Goal: Information Seeking & Learning: Get advice/opinions

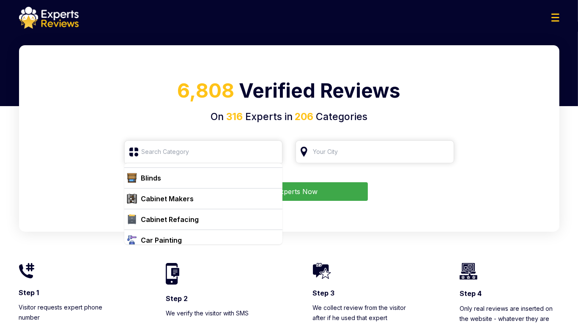
scroll to position [507, 0]
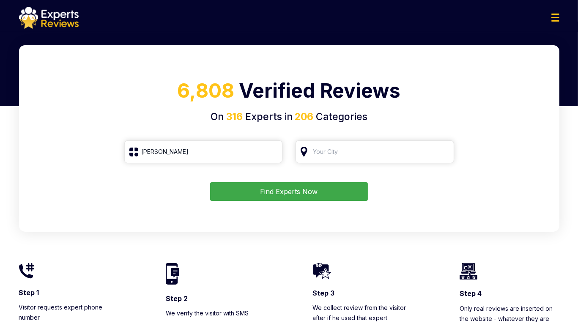
drag, startPoint x: 154, startPoint y: 146, endPoint x: 117, endPoint y: 145, distance: 37.2
click at [117, 145] on form "К Find Experts Now" at bounding box center [289, 170] width 520 height 60
drag, startPoint x: 171, startPoint y: 148, endPoint x: 126, endPoint y: 154, distance: 45.3
click at [126, 154] on input "[PERSON_NAME]" at bounding box center [203, 151] width 159 height 23
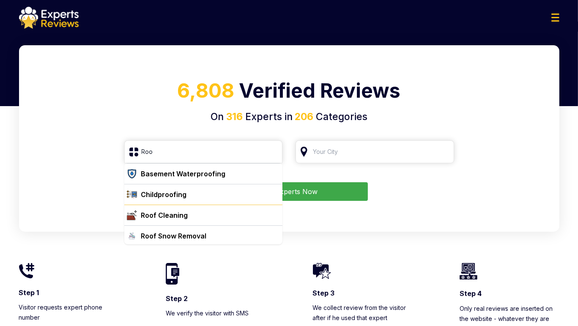
scroll to position [22, 0]
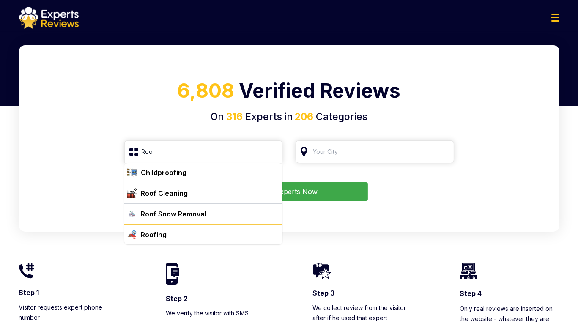
click at [173, 234] on div "Roofing" at bounding box center [209, 235] width 142 height 10
type input "Roofing"
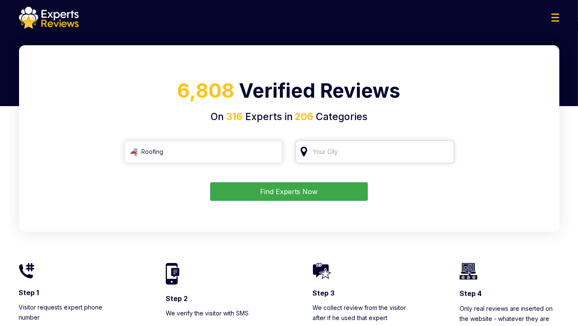
click at [337, 150] on input "search" at bounding box center [375, 151] width 159 height 23
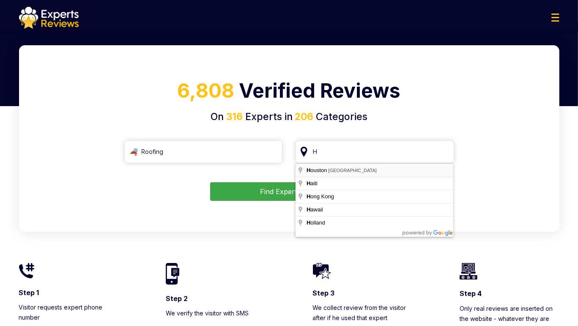
type input "[GEOGRAPHIC_DATA], [GEOGRAPHIC_DATA]"
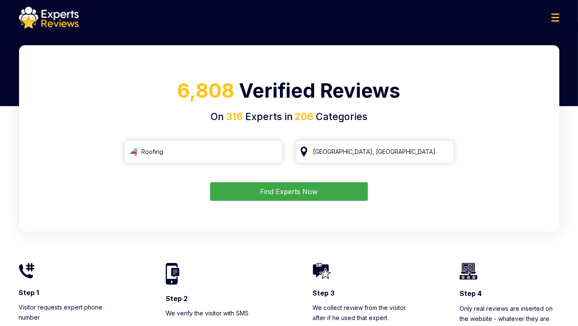
click at [307, 192] on button "Find Experts Now" at bounding box center [289, 191] width 158 height 19
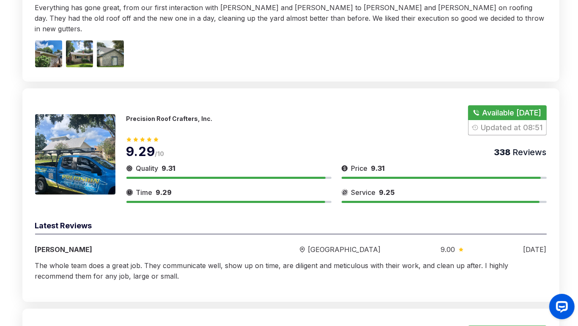
scroll to position [2495, 0]
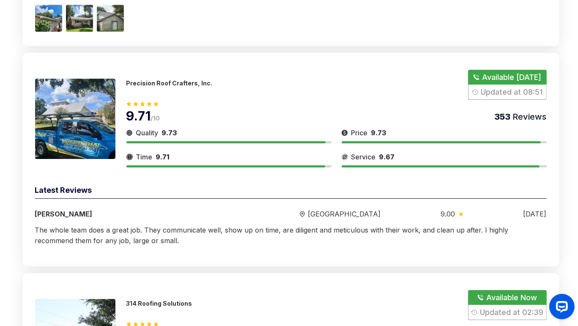
click at [544, 231] on div "Quality 9.73 Time 9.71 Price 9.73 Service 9.67 Latest Reviews [PERSON_NAME] [GE…" at bounding box center [291, 218] width 512 height 68
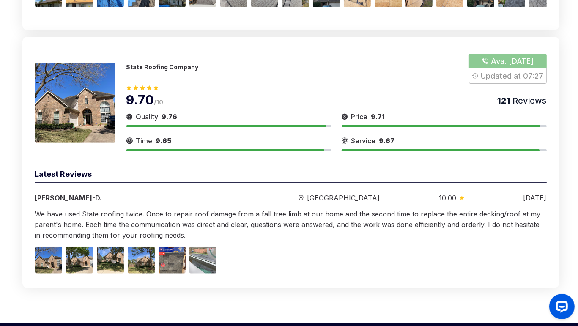
scroll to position [3128, 0]
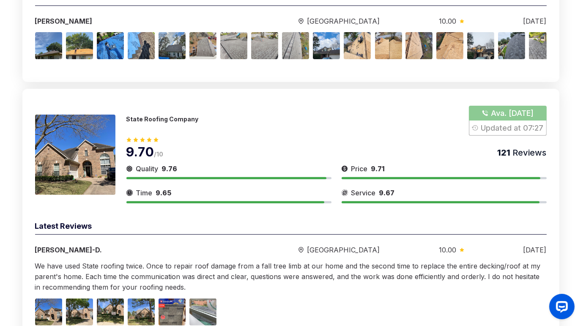
click at [161, 115] on p "State Roofing Company" at bounding box center [162, 118] width 72 height 7
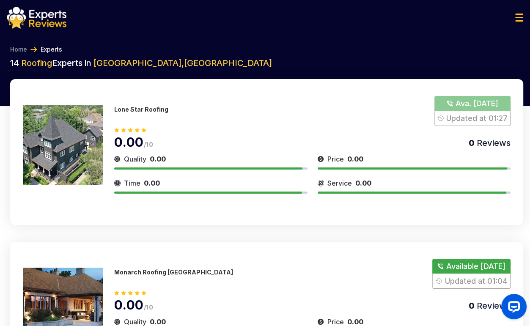
scroll to position [1377, 0]
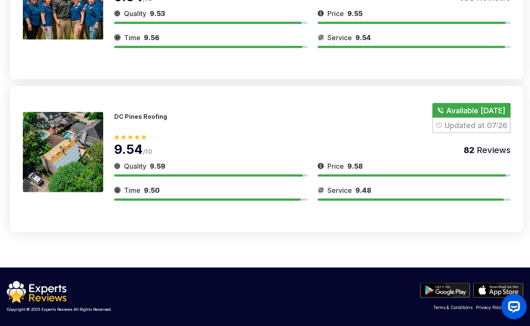
click at [463, 107] on button "Show Number" at bounding box center [471, 118] width 78 height 30
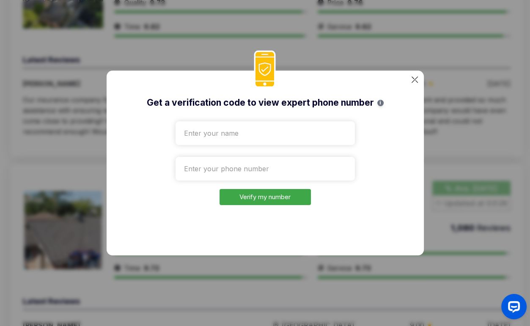
scroll to position [2104, 0]
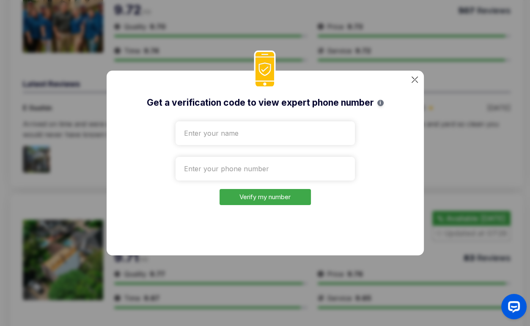
click at [410, 79] on div "Get a verification code to view expert phone number i Verify my number" at bounding box center [265, 163] width 317 height 185
click at [411, 79] on div "Get a verification code to view expert phone number i Verify my number" at bounding box center [265, 163] width 317 height 185
click at [416, 79] on img at bounding box center [414, 80] width 6 height 6
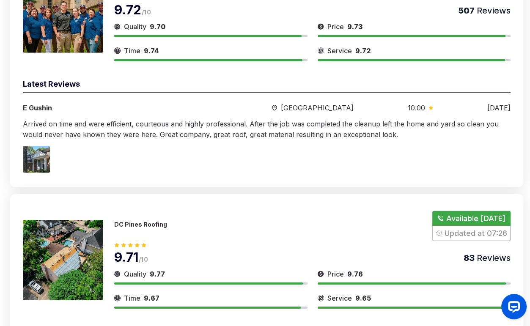
click at [145, 221] on p "DC Pines Roofing" at bounding box center [140, 224] width 53 height 7
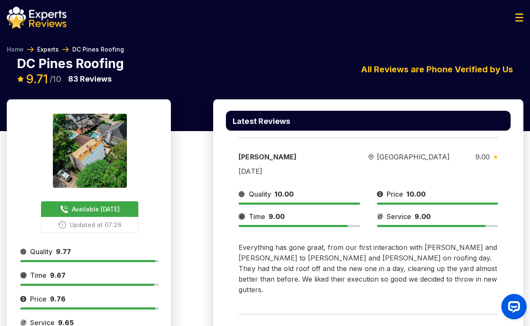
click at [46, 45] on link "Experts" at bounding box center [48, 49] width 22 height 8
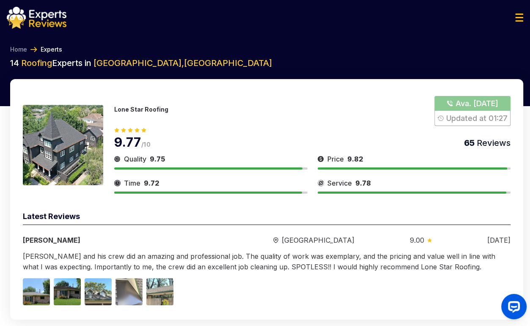
click at [44, 49] on link "Experts" at bounding box center [52, 49] width 22 height 8
click at [22, 49] on link "Home" at bounding box center [18, 49] width 17 height 8
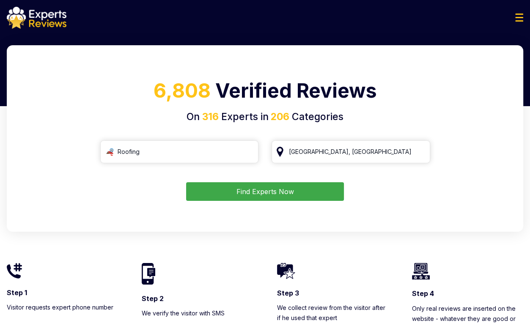
click at [313, 205] on div "6,808 Verified Reviews On 316 Experts in 206 Categories Roofing [GEOGRAPHIC_DAT…" at bounding box center [265, 138] width 516 height 186
click at [309, 195] on button "Find Experts Now" at bounding box center [265, 191] width 158 height 19
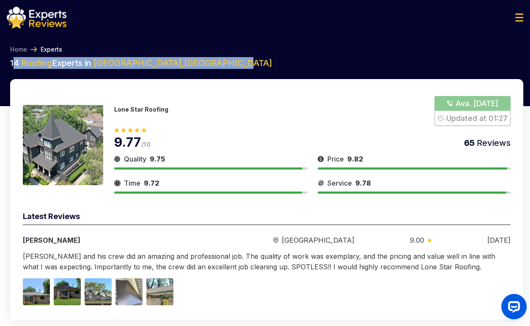
drag, startPoint x: 218, startPoint y: 63, endPoint x: 12, endPoint y: 63, distance: 205.5
click at [12, 63] on h2 "14 Roofing Experts in [GEOGRAPHIC_DATA] , [GEOGRAPHIC_DATA]" at bounding box center [266, 63] width 513 height 12
click at [212, 66] on h2 "14 Roofing Experts in [GEOGRAPHIC_DATA] , [GEOGRAPHIC_DATA]" at bounding box center [266, 63] width 513 height 12
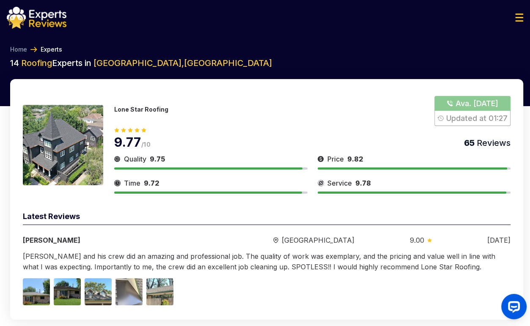
click at [515, 215] on div "Lone Star Roofing Ava. [DATE] Updated at 01:27 9.77 /10 65 Reviews Quality 9.75…" at bounding box center [266, 199] width 513 height 241
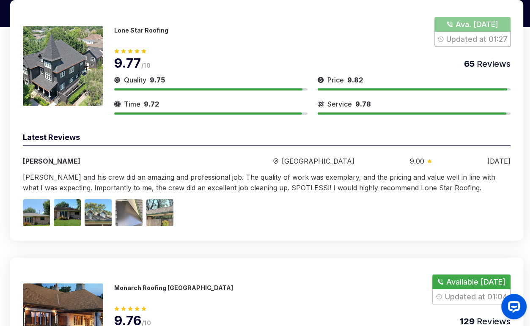
scroll to position [85, 0]
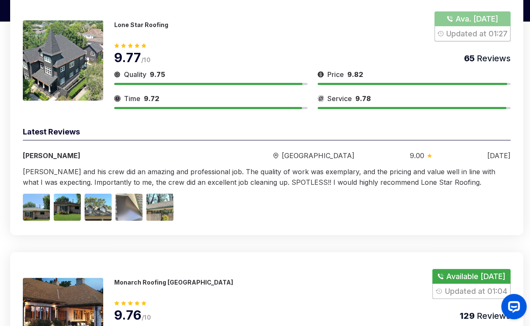
click at [506, 140] on div "Latest Reviews" at bounding box center [267, 133] width 488 height 14
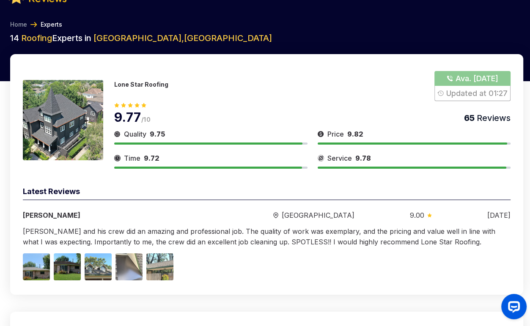
scroll to position [0, 0]
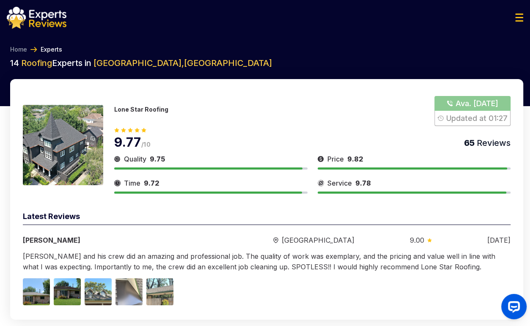
click at [53, 19] on img at bounding box center [37, 18] width 60 height 22
